Goal: Information Seeking & Learning: Check status

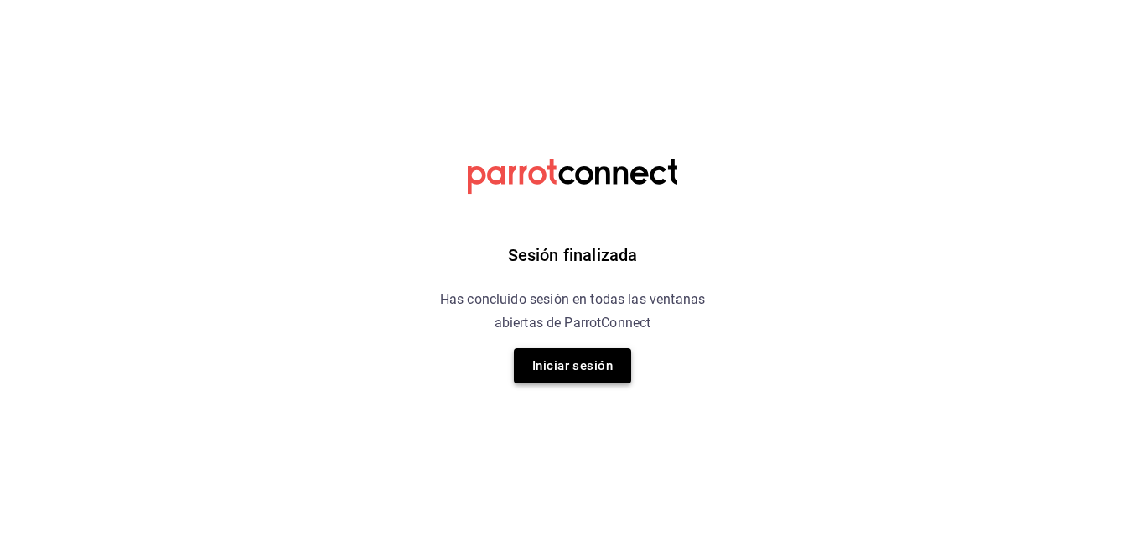
click at [589, 366] on button "Iniciar sesión" at bounding box center [572, 365] width 117 height 35
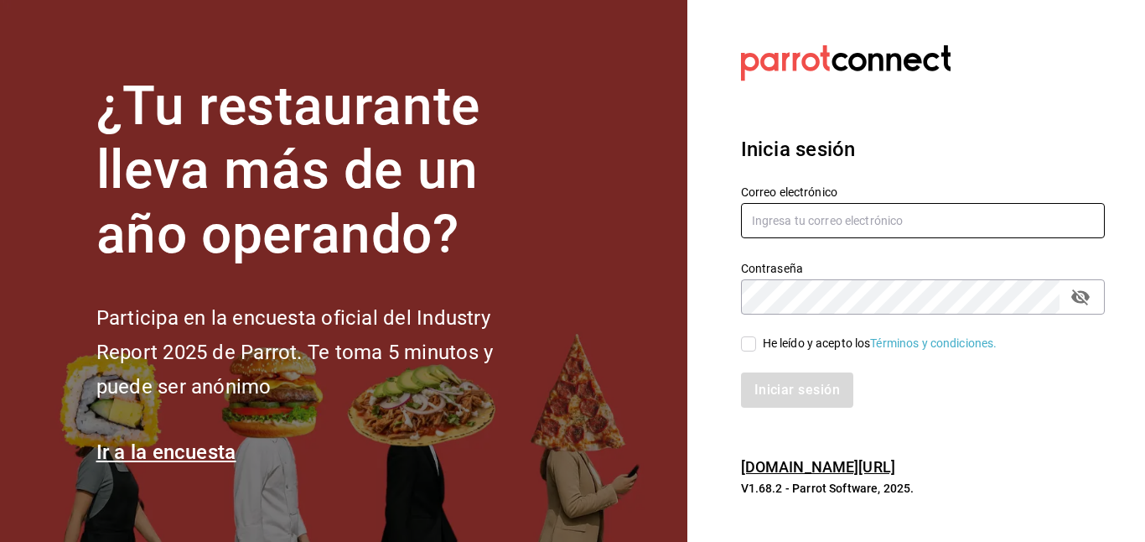
type input "gerardo.maxil@alumno.buap.mx"
click at [745, 340] on input "He leído y acepto los Términos y condiciones." at bounding box center [748, 343] width 15 height 15
checkbox input "true"
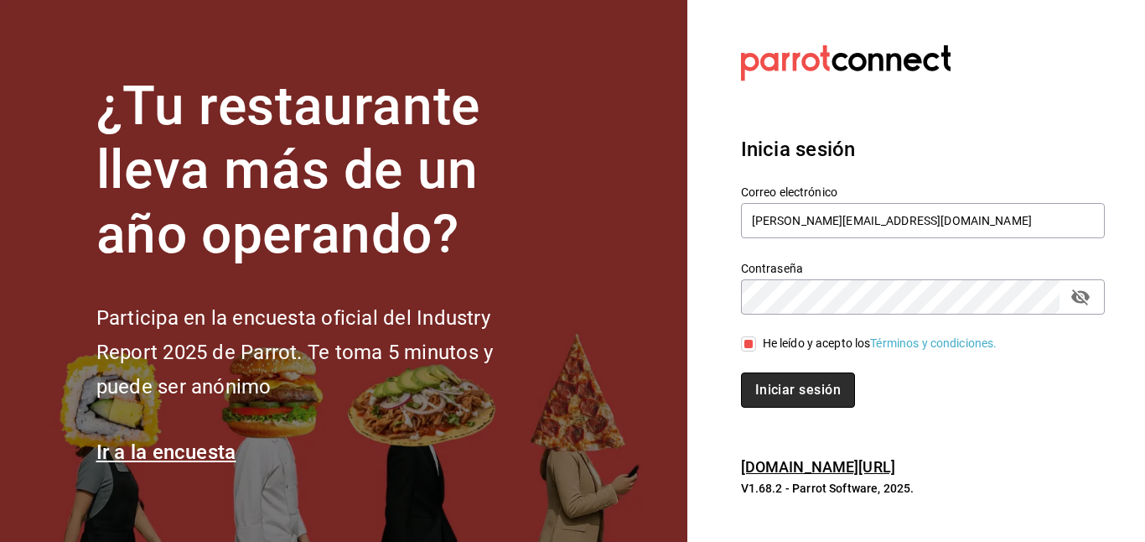
click at [798, 398] on button "Iniciar sesión" at bounding box center [798, 389] width 114 height 35
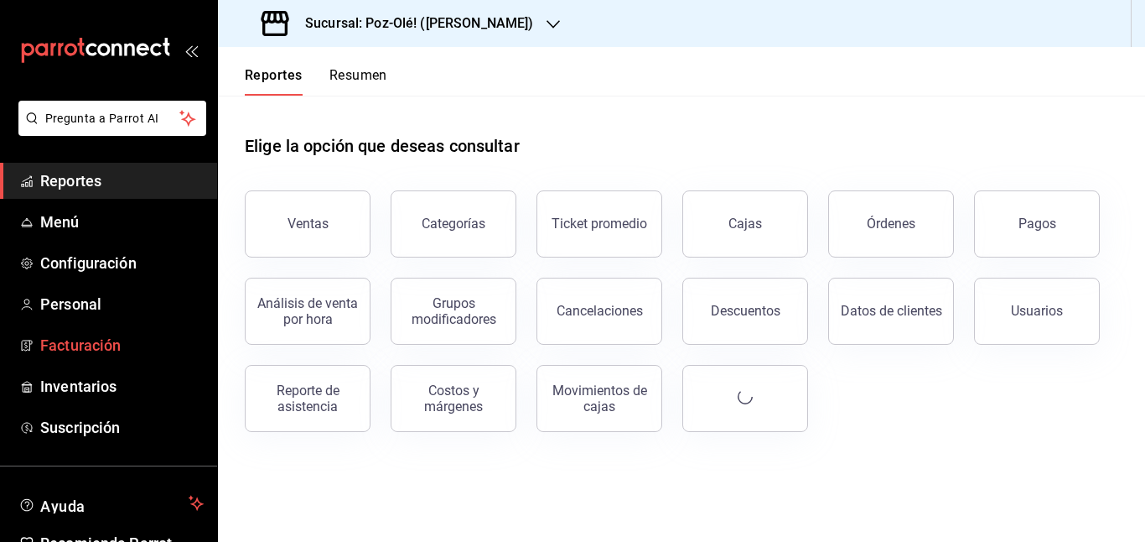
click at [142, 337] on span "Facturación" at bounding box center [121, 345] width 163 height 23
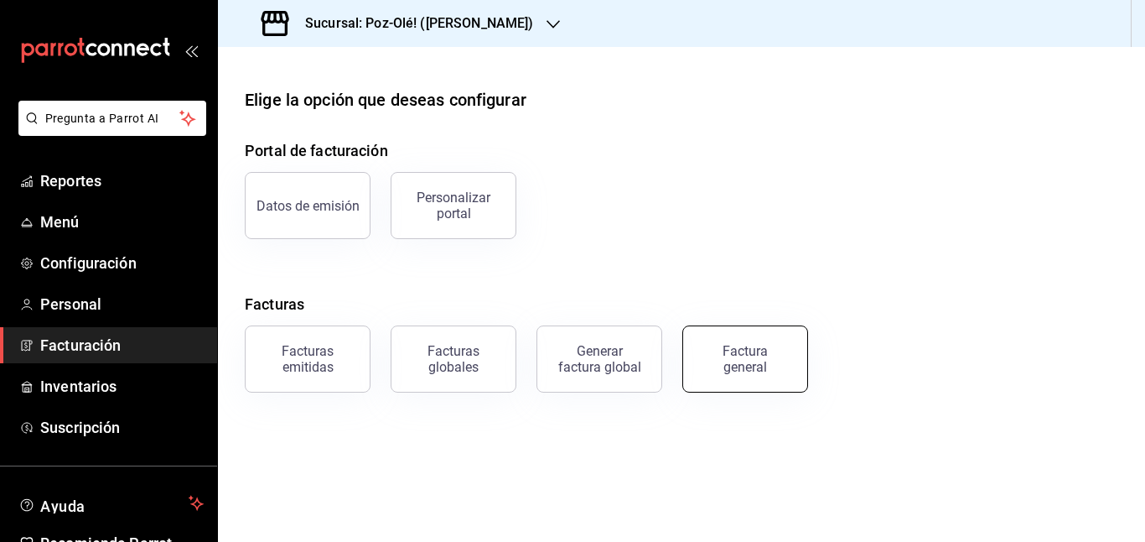
click at [719, 372] on div "Factura general" at bounding box center [745, 359] width 84 height 32
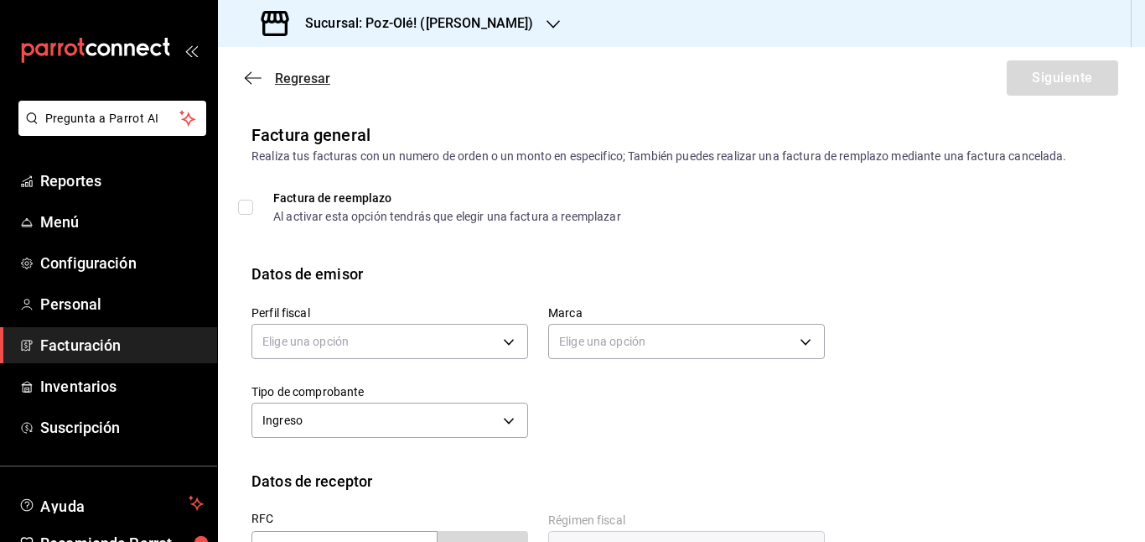
click at [257, 83] on icon "button" at bounding box center [253, 77] width 17 height 15
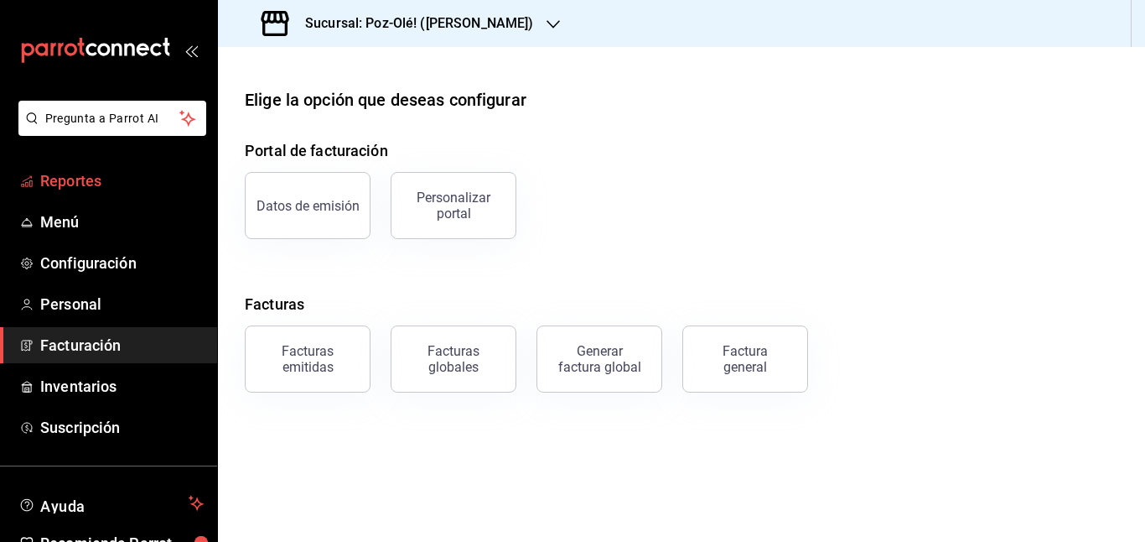
click at [101, 190] on span "Reportes" at bounding box center [121, 180] width 163 height 23
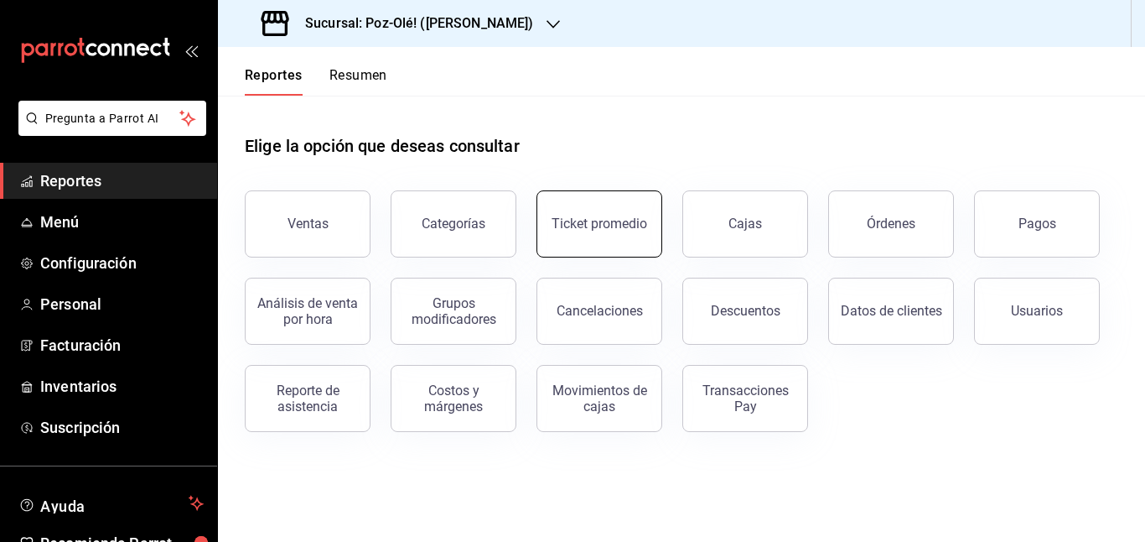
click at [588, 242] on button "Ticket promedio" at bounding box center [600, 223] width 126 height 67
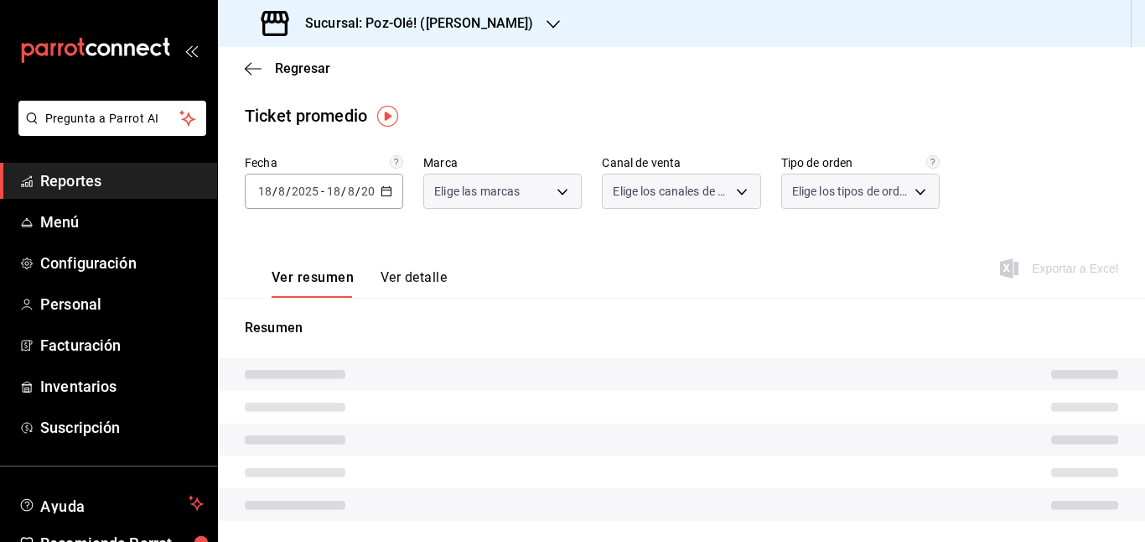
type input "ebfab3e1-b584-4934-ab78-0290ff10e3ad"
type input "PARROT,UBER_EATS,RAPPI,DIDI_FOOD,ONLINE"
type input "9d1d3e46-3cb0-4a5d-9273-2ee3be3d53d1,ce655c1f-315e-466f-bb44-c00414013f3e,8813d…"
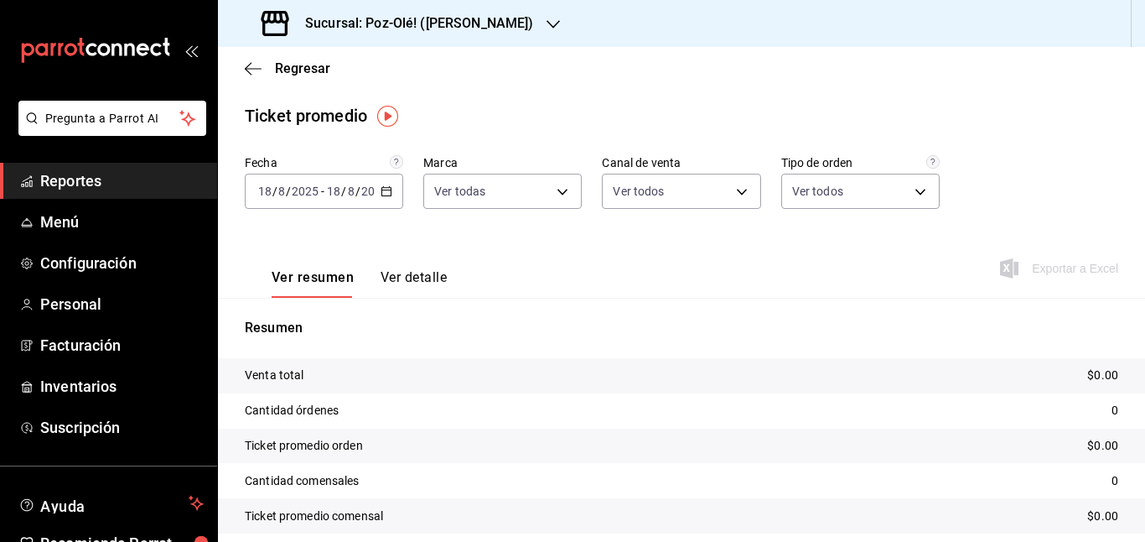
click at [382, 189] on \(Stroke\) "button" at bounding box center [386, 189] width 9 height 1
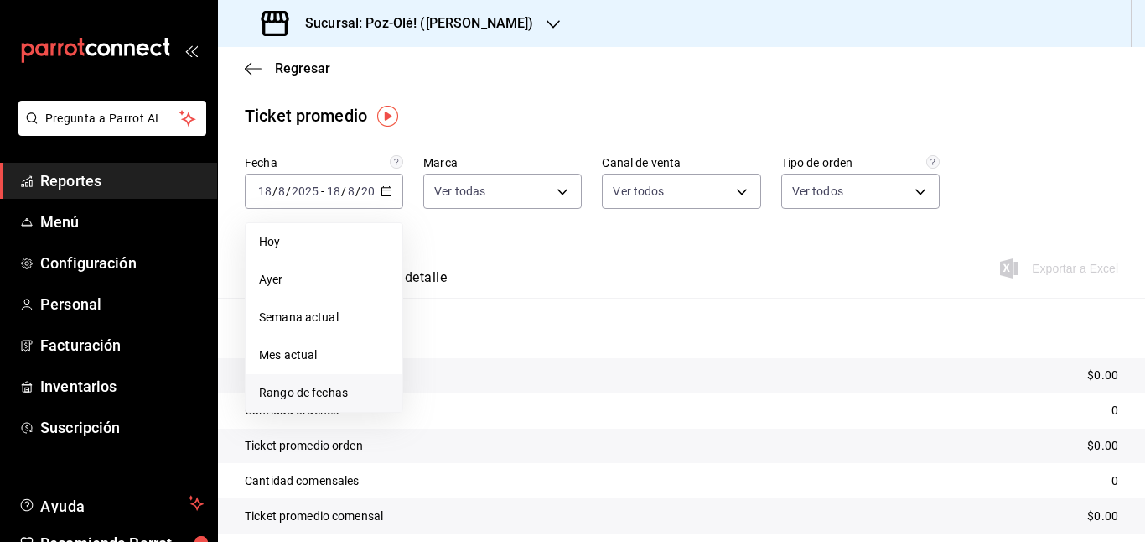
click at [314, 393] on span "Rango de fechas" at bounding box center [324, 393] width 130 height 18
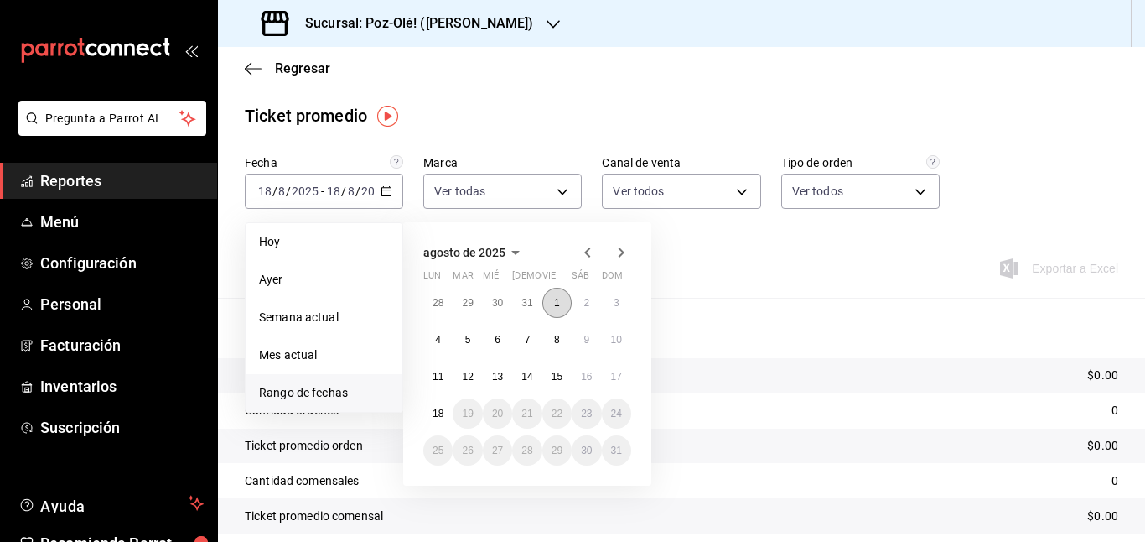
click at [559, 302] on abbr "1" at bounding box center [557, 303] width 6 height 12
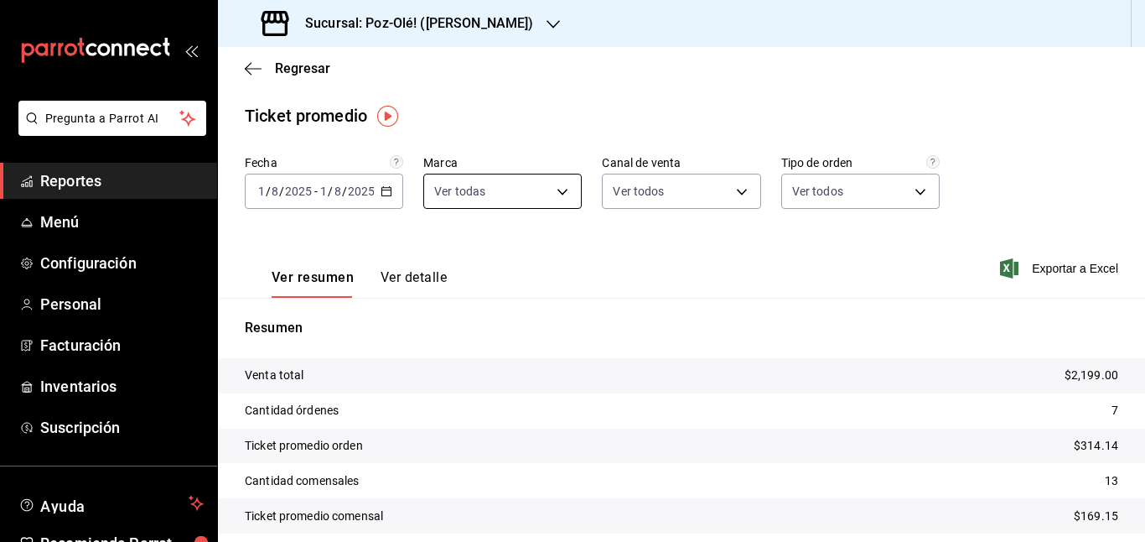
click at [552, 190] on body "Pregunta a Parrot AI Reportes Menú Configuración Personal Facturación Inventari…" at bounding box center [572, 271] width 1145 height 542
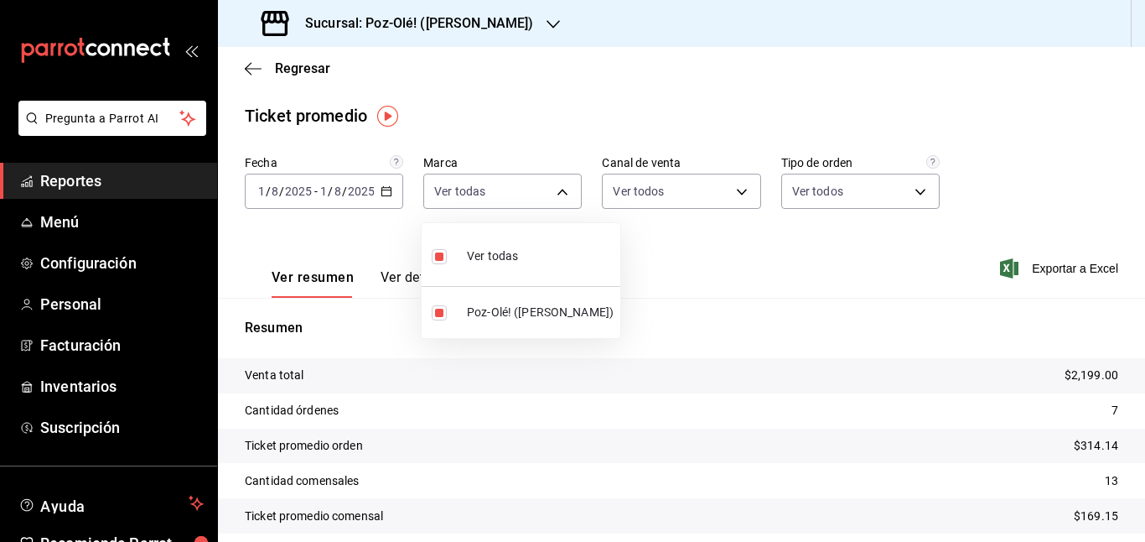
click at [624, 197] on div at bounding box center [572, 271] width 1145 height 542
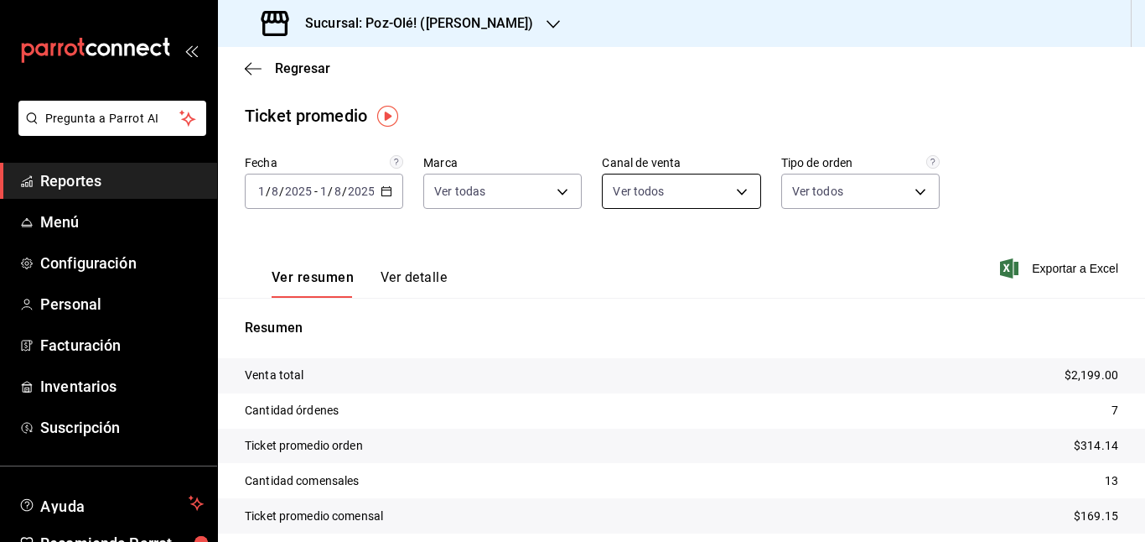
click at [698, 198] on body "Pregunta a Parrot AI Reportes Menú Configuración Personal Facturación Inventari…" at bounding box center [572, 271] width 1145 height 542
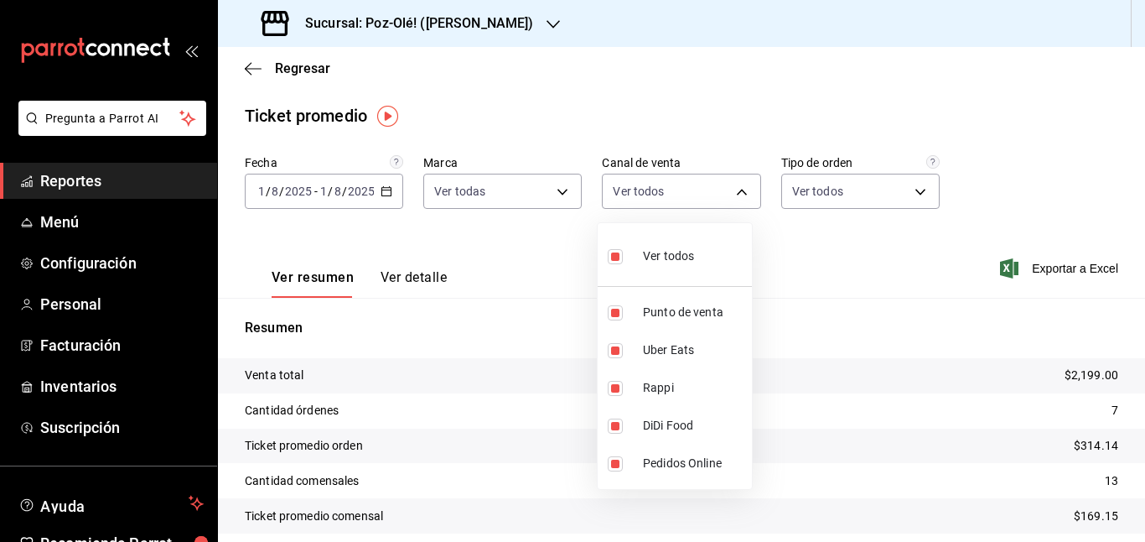
click at [677, 265] on div "Ver todos" at bounding box center [651, 254] width 86 height 36
checkbox input "false"
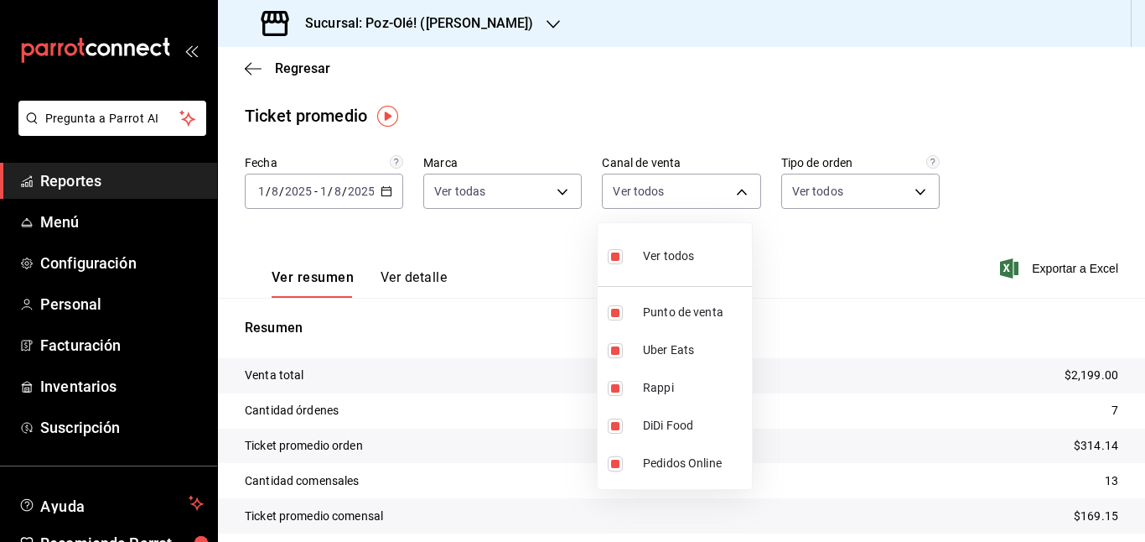
checkbox input "false"
click at [635, 307] on li "Punto de venta" at bounding box center [675, 312] width 154 height 38
type input "PARROT"
checkbox input "true"
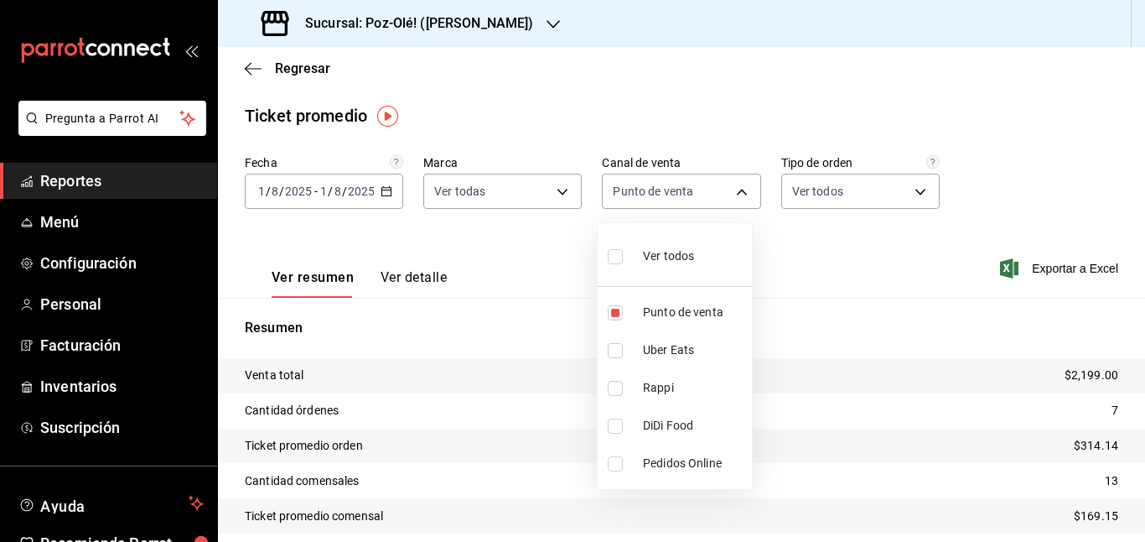
click at [804, 183] on div at bounding box center [572, 271] width 1145 height 542
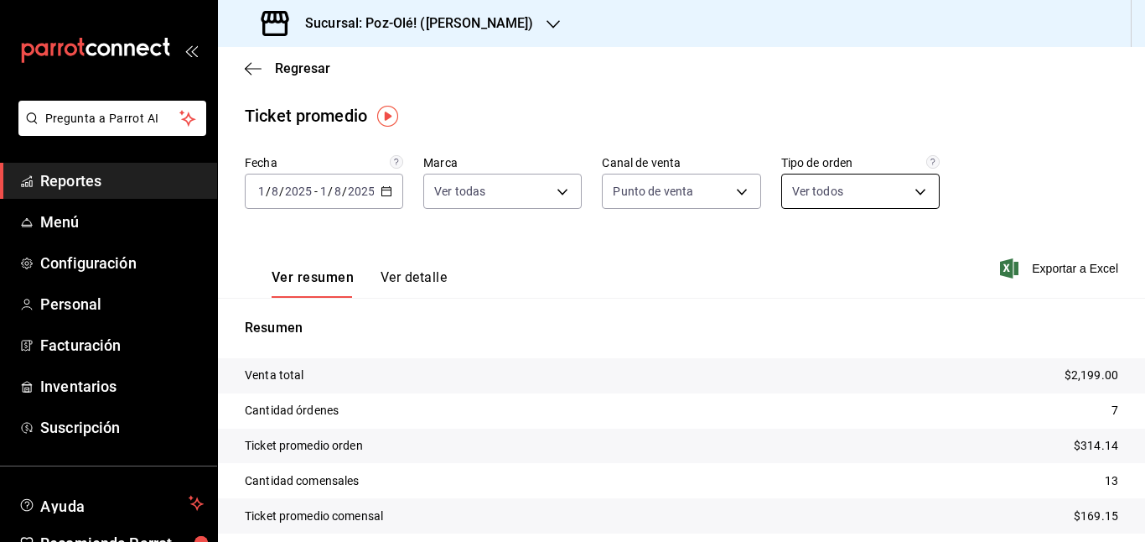
click at [855, 196] on body "Pregunta a Parrot AI Reportes Menú Configuración Personal Facturación Inventari…" at bounding box center [572, 271] width 1145 height 542
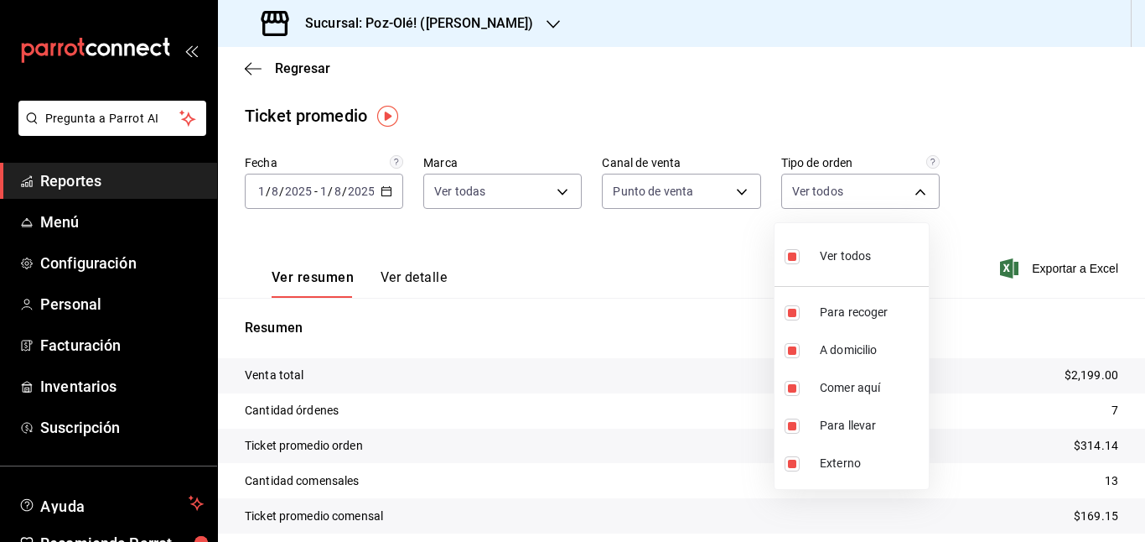
click at [843, 271] on div "Ver todos" at bounding box center [828, 254] width 86 height 36
checkbox input "false"
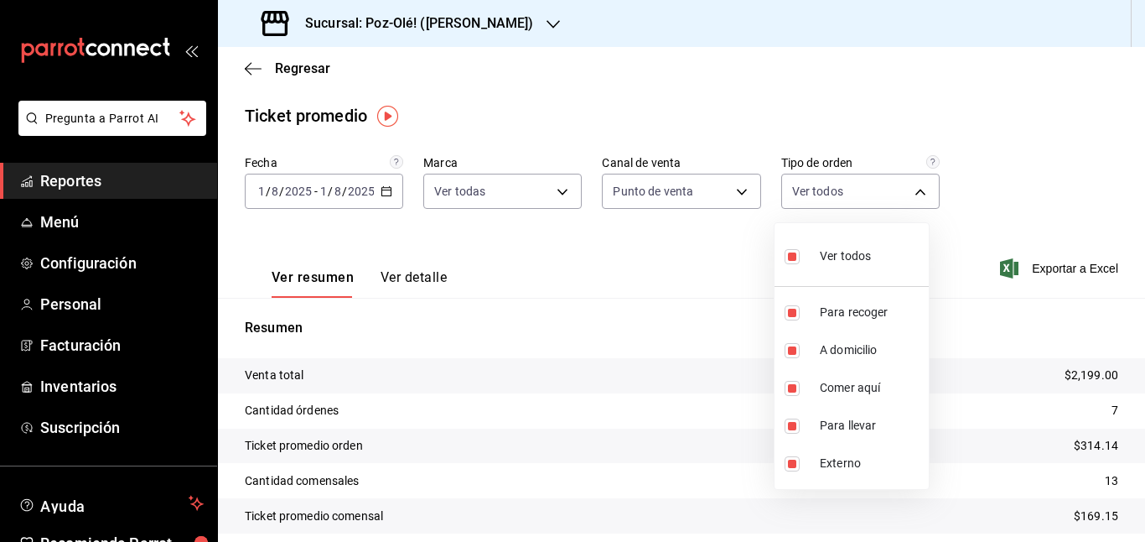
checkbox input "false"
click at [792, 392] on input "checkbox" at bounding box center [792, 388] width 15 height 15
checkbox input "true"
type input "8813da2e-bdfa-4dd8-bac5-208515026b20"
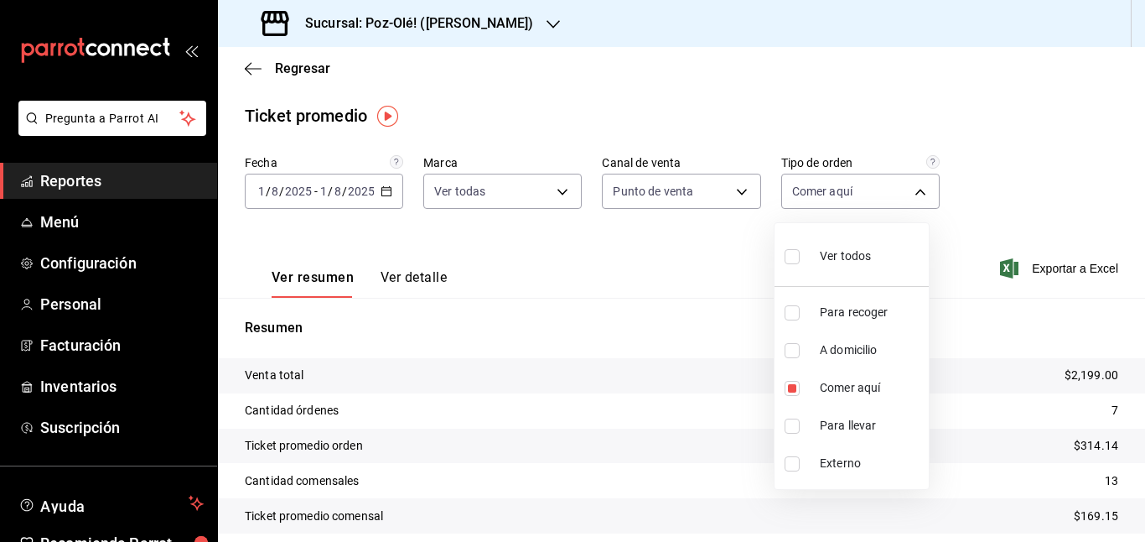
click at [738, 381] on div at bounding box center [572, 271] width 1145 height 542
click at [425, 285] on button "Ver detalle" at bounding box center [414, 283] width 66 height 29
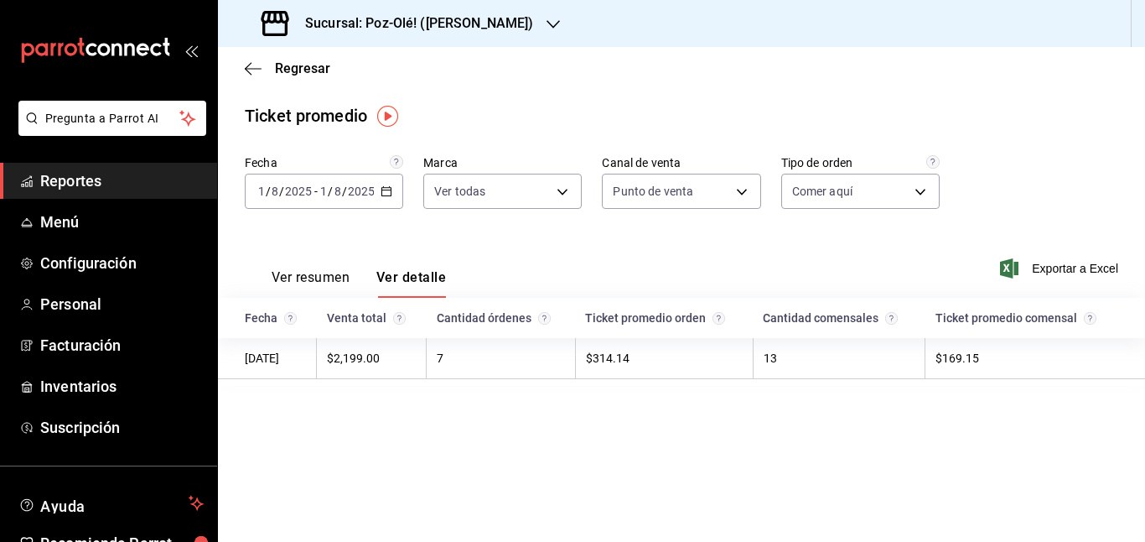
click at [477, 353] on td "7" at bounding box center [501, 358] width 149 height 41
click at [118, 183] on span "Reportes" at bounding box center [121, 180] width 163 height 23
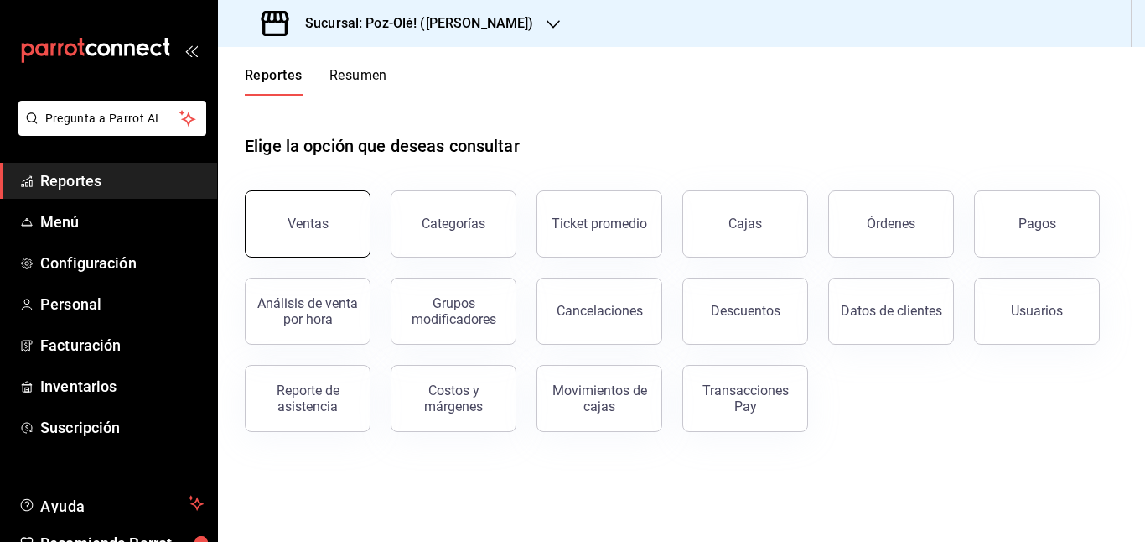
click at [345, 234] on button "Ventas" at bounding box center [308, 223] width 126 height 67
